Goal: Find specific page/section: Find specific page/section

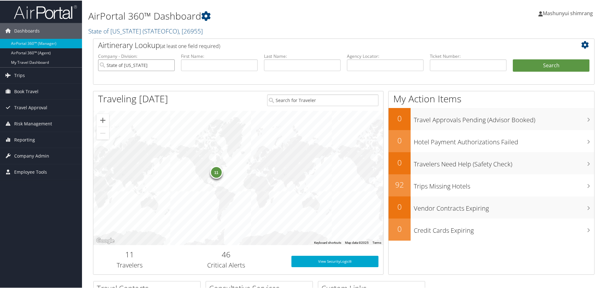
click at [169, 65] on input "State of [US_STATE]" at bounding box center [136, 65] width 77 height 12
click at [355, 62] on input "text" at bounding box center [385, 65] width 77 height 12
paste input "D98P4R"
type input "D98P4R"
click at [529, 69] on button "Search" at bounding box center [551, 65] width 77 height 13
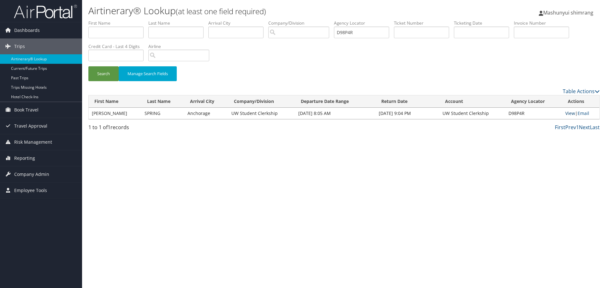
click at [565, 114] on link "View" at bounding box center [570, 113] width 10 height 6
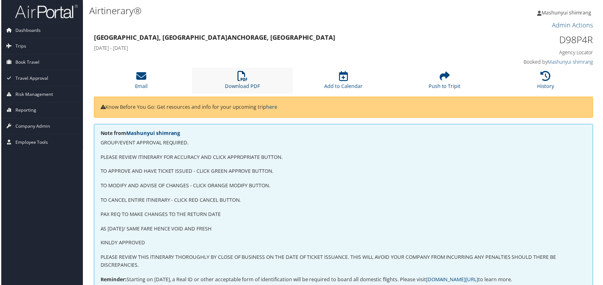
click at [238, 74] on icon at bounding box center [242, 76] width 10 height 10
